Goal: Download file/media

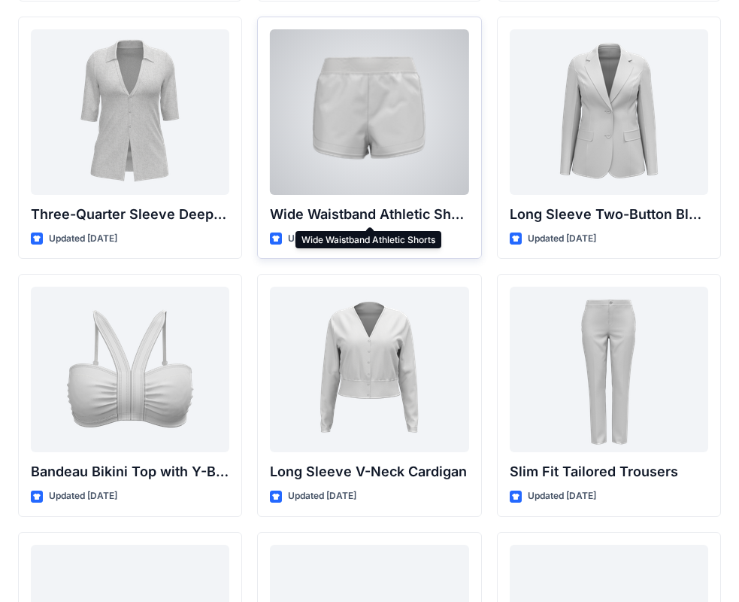
scroll to position [1279, 0]
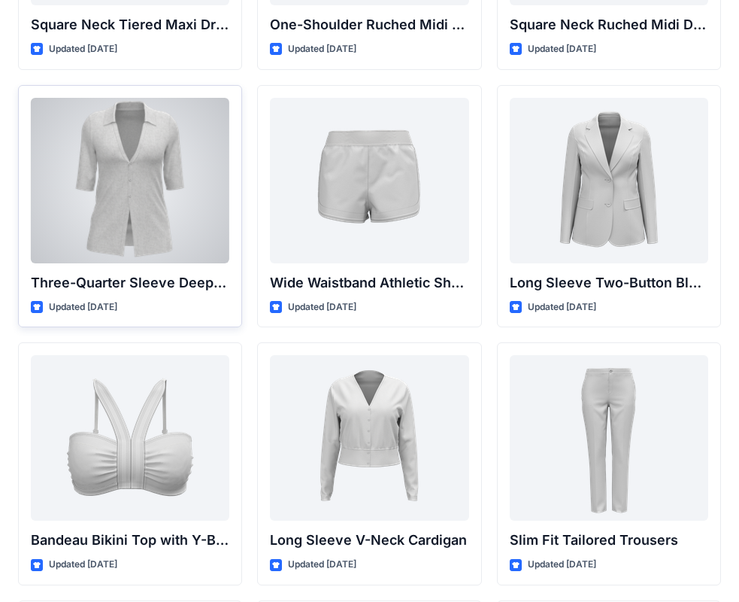
click at [127, 221] on div at bounding box center [130, 180] width 199 height 165
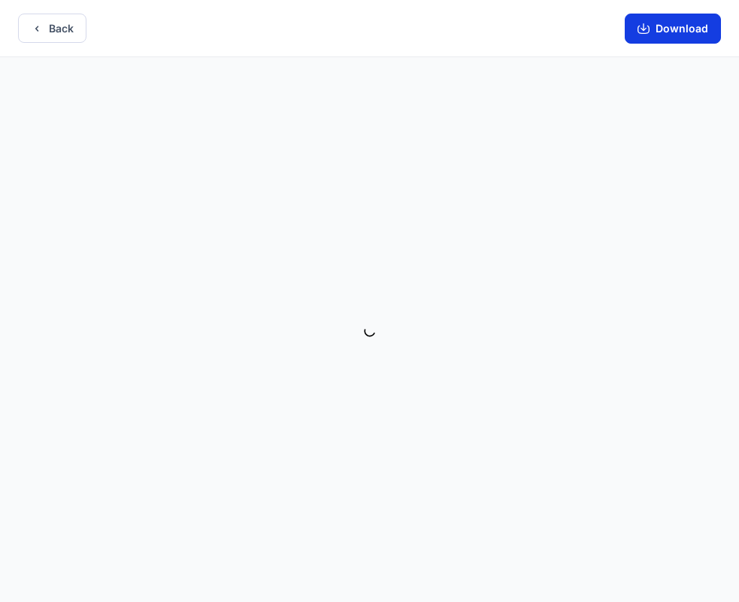
click at [657, 20] on button "Download" at bounding box center [673, 29] width 96 height 30
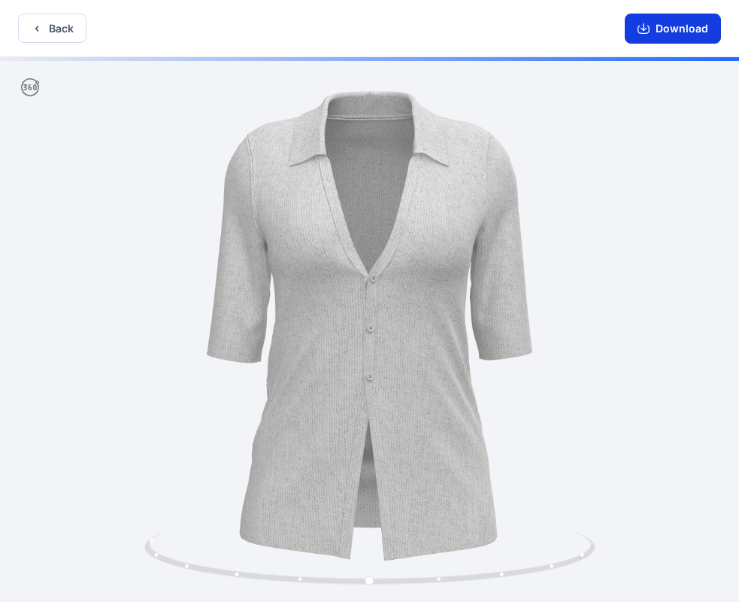
click at [642, 35] on button "Download" at bounding box center [673, 29] width 96 height 30
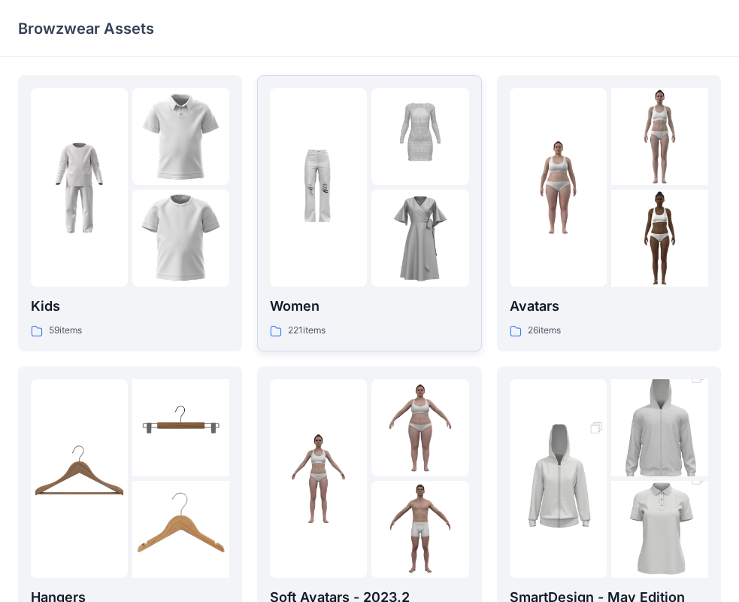
click at [366, 292] on div "Women 221 items" at bounding box center [369, 213] width 199 height 250
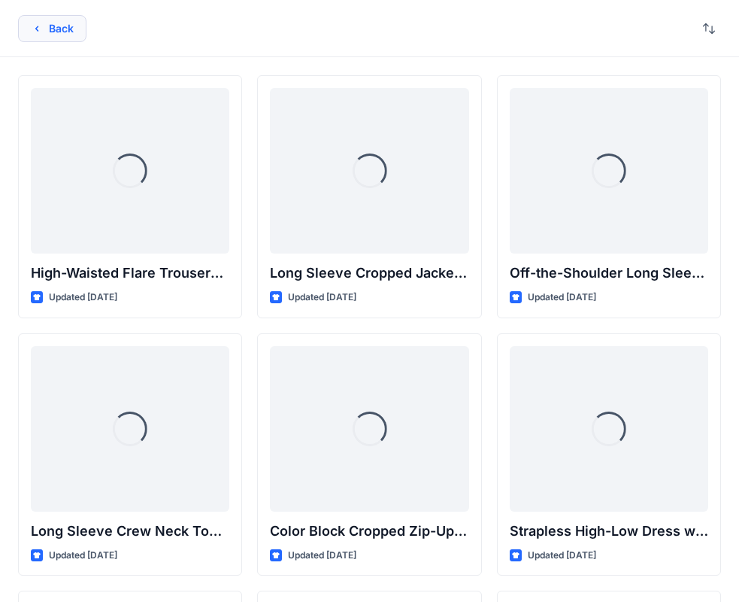
click at [45, 26] on button "Back" at bounding box center [52, 28] width 68 height 27
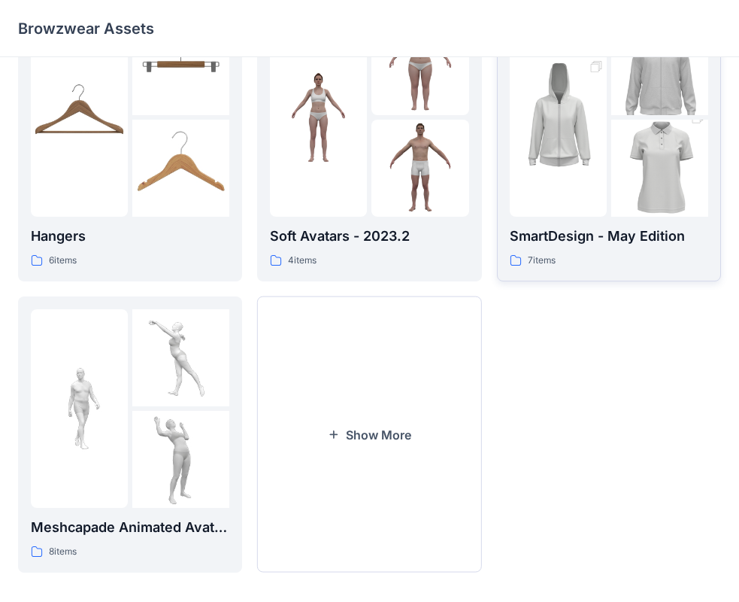
scroll to position [374, 0]
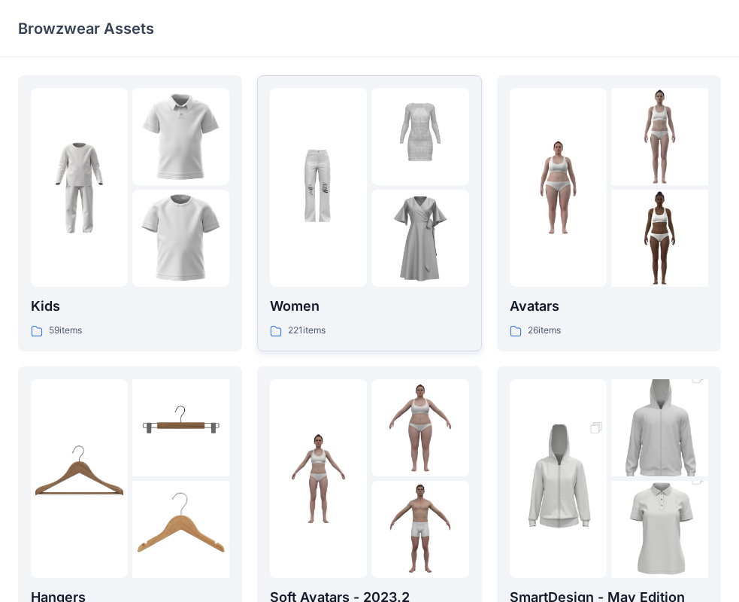
click at [366, 317] on p "Women" at bounding box center [369, 306] width 199 height 21
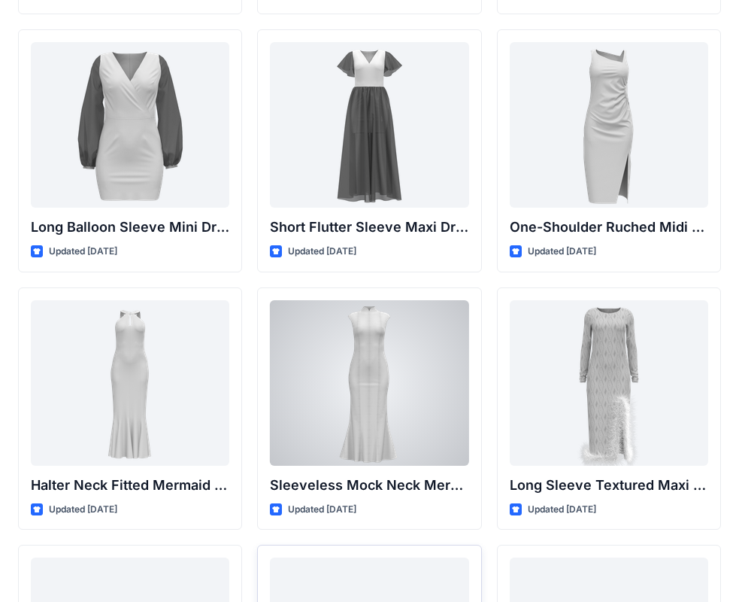
scroll to position [862, 0]
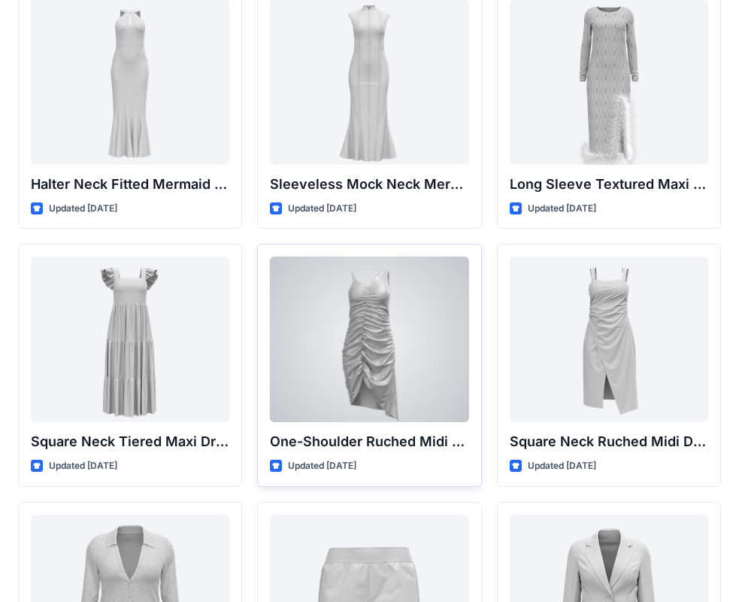
click at [347, 379] on div at bounding box center [369, 338] width 199 height 165
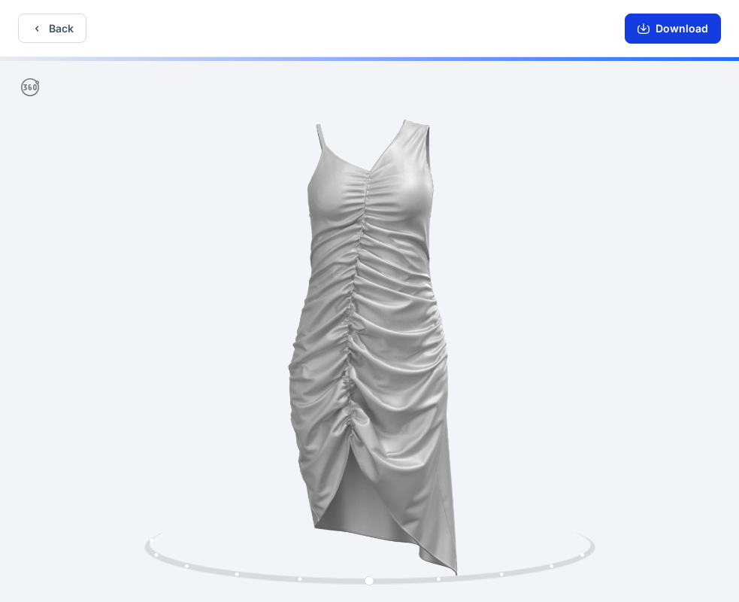
click at [684, 41] on button "Download" at bounding box center [673, 29] width 96 height 30
